Goal: Task Accomplishment & Management: Use online tool/utility

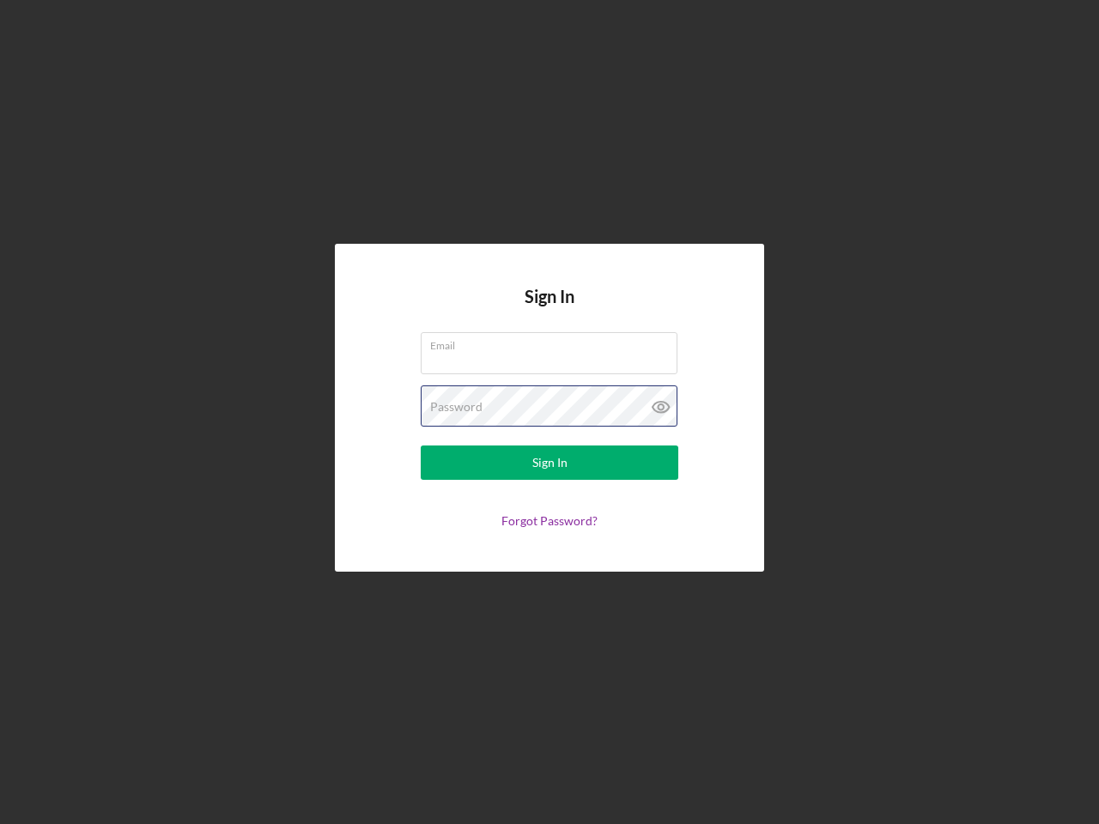
click at [550, 412] on div "Password" at bounding box center [550, 407] width 258 height 43
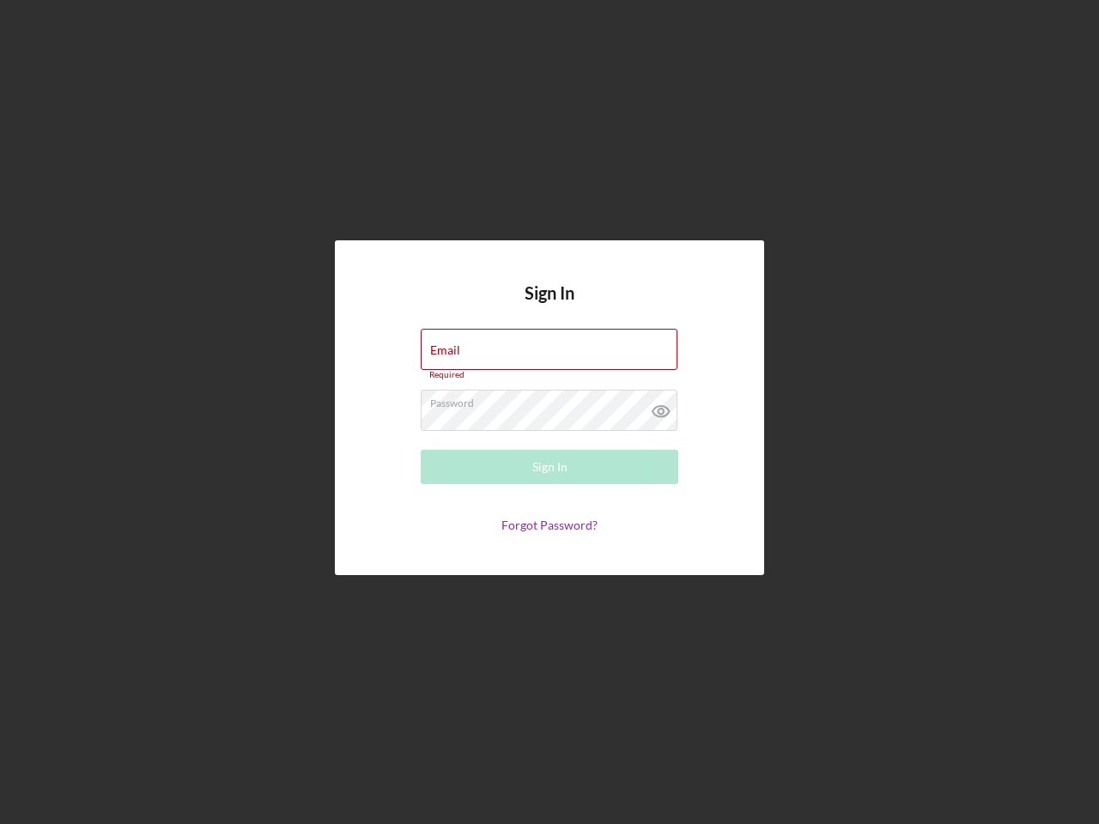
click at [661, 407] on icon at bounding box center [661, 411] width 43 height 43
